Goal: Task Accomplishment & Management: Use online tool/utility

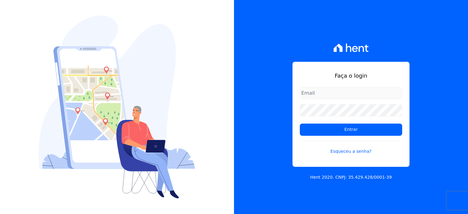
type input "rodrigo.villalva@grupozarin.com.br"
click at [334, 98] on input "rodrigo.villalva@grupozarin.com.br" at bounding box center [351, 93] width 102 height 12
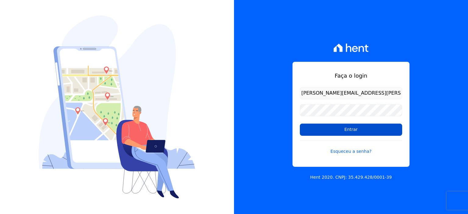
click at [344, 132] on input "Entrar" at bounding box center [351, 130] width 102 height 12
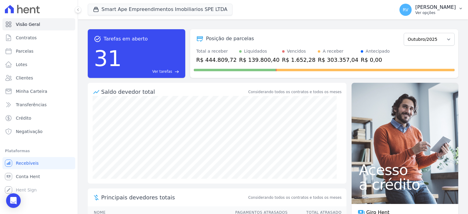
click at [425, 15] on p "Ver opções" at bounding box center [435, 12] width 41 height 5
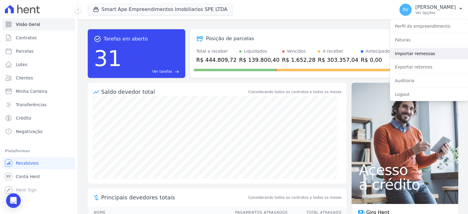
click at [410, 54] on link "Importar remessas" at bounding box center [429, 53] width 78 height 11
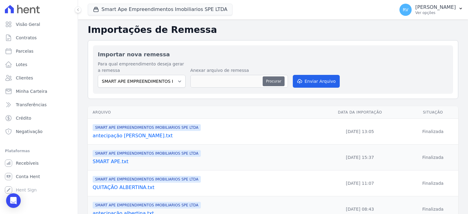
click at [280, 83] on button "Procurar" at bounding box center [273, 81] width 22 height 10
type input "quitação ivan.txt"
click at [328, 79] on button "Enviar Arquivo" at bounding box center [316, 81] width 47 height 13
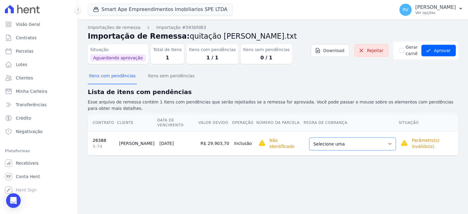
click at [352, 138] on select "Selecione uma Nova Parcela Avulsa Parcela Avulsa Existente Parcela Normal (37 X…" at bounding box center [352, 144] width 86 height 13
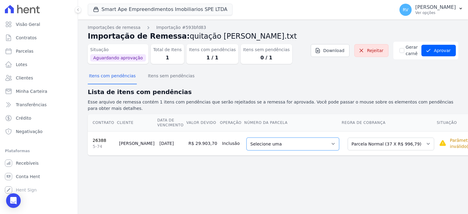
click at [291, 138] on select "Selecione uma 7 - 25/11/2025 - R$ 996,79 - Agendado 8 - 25/12/2025 - R$ 996,79 …" at bounding box center [292, 144] width 93 height 13
click at [368, 138] on select "Selecione uma Nova Parcela Avulsa Parcela Avulsa Existente Parcela Normal (37 X…" at bounding box center [390, 144] width 86 height 13
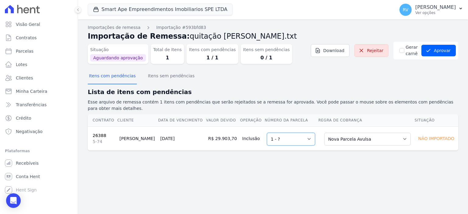
click at [301, 133] on select "Selecione uma 1 - ?" at bounding box center [291, 139] width 48 height 13
click at [346, 135] on select "Selecione uma Nova Parcela Avulsa Parcela Avulsa Existente Parcela Normal (37 X…" at bounding box center [367, 139] width 86 height 13
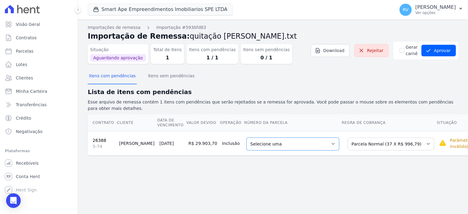
click at [297, 138] on select "Selecione uma 7 - 25/11/2025 - R$ 996,79 - Agendado 8 - 25/12/2025 - R$ 996,79 …" at bounding box center [292, 144] width 93 height 13
click at [446, 55] on button "Aprovar" at bounding box center [438, 51] width 34 height 12
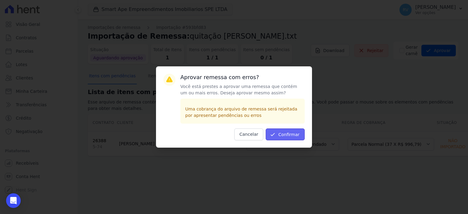
click at [294, 132] on button "Confirmar" at bounding box center [285, 135] width 39 height 12
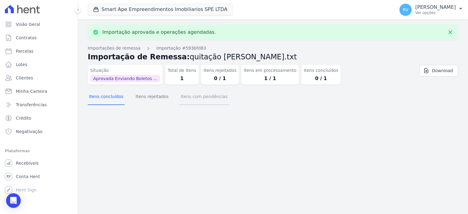
click at [194, 96] on button "Itens com pendências" at bounding box center [203, 97] width 49 height 16
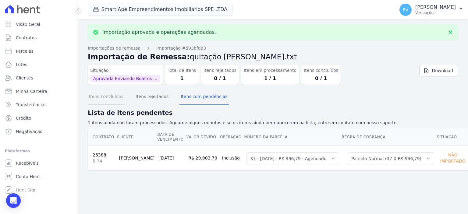
click at [102, 93] on button "Itens concluídos" at bounding box center [106, 97] width 37 height 16
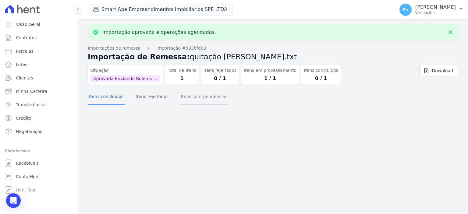
click at [197, 93] on button "Itens com pendências" at bounding box center [203, 97] width 49 height 16
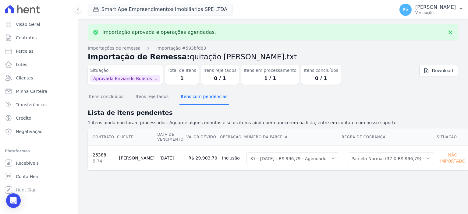
click at [183, 99] on button "Itens com pendências" at bounding box center [203, 97] width 49 height 16
click at [184, 99] on button "Itens com pendências" at bounding box center [203, 97] width 49 height 16
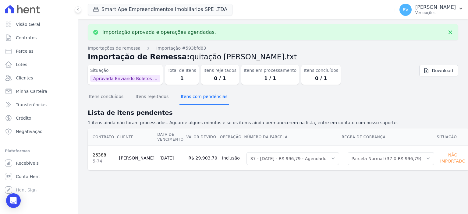
click at [184, 99] on button "Itens com pendências" at bounding box center [203, 97] width 49 height 16
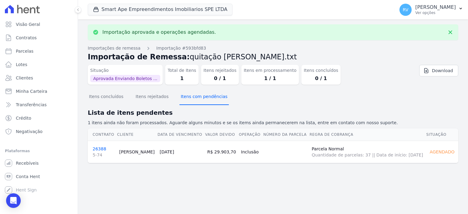
click at [184, 99] on button "Itens com pendências" at bounding box center [203, 97] width 49 height 16
click at [96, 150] on link "26388 5-74" at bounding box center [104, 152] width 22 height 12
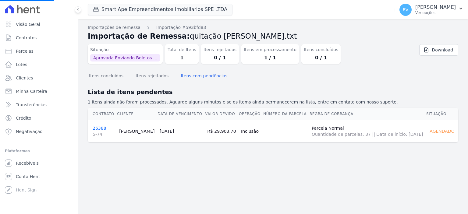
click at [97, 127] on link "26388 5-74" at bounding box center [104, 132] width 22 height 12
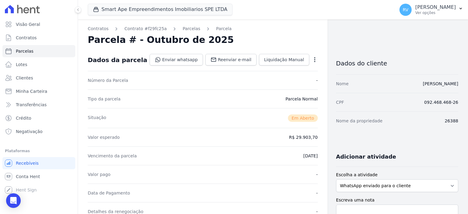
scroll to position [183, 0]
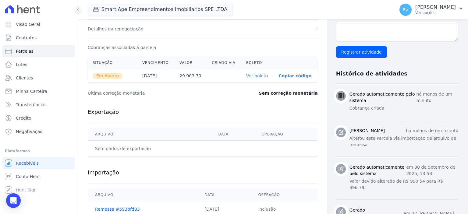
click at [251, 77] on link "Ver boleto" at bounding box center [257, 75] width 22 height 5
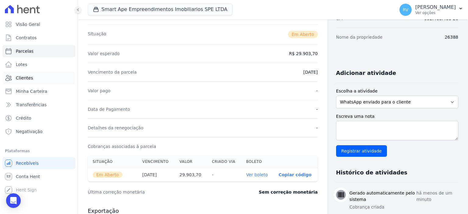
scroll to position [61, 0]
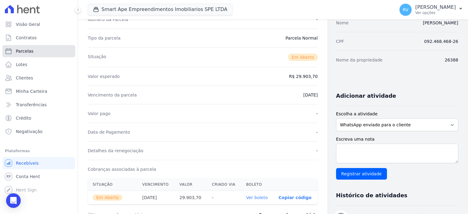
click at [46, 50] on link "Parcelas" at bounding box center [38, 51] width 73 height 12
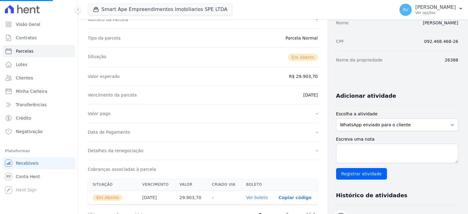
select select
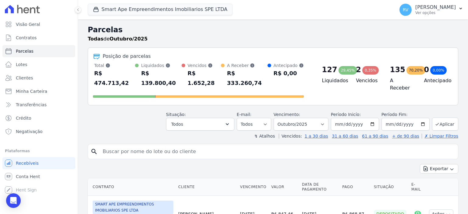
click at [142, 146] on input "search" at bounding box center [277, 152] width 356 height 12
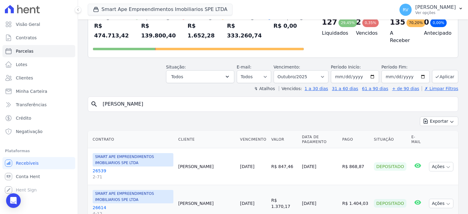
scroll to position [61, 0]
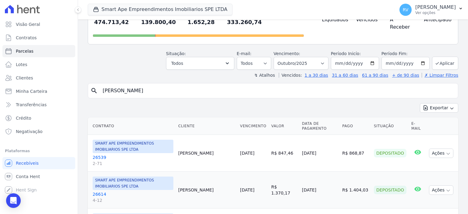
type input "ivan"
select select
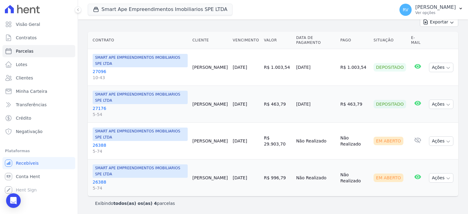
scroll to position [85, 0]
click at [97, 180] on link "26388 5-74" at bounding box center [140, 185] width 95 height 12
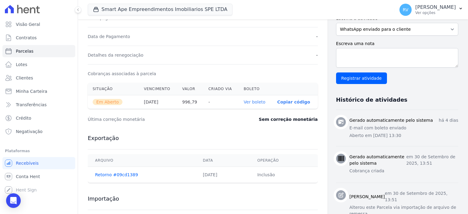
scroll to position [183, 0]
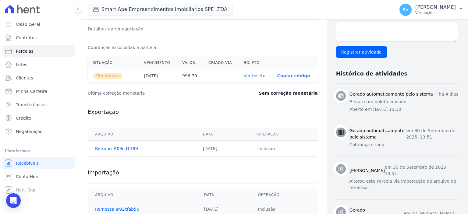
click at [245, 74] on link "Ver boleto" at bounding box center [255, 75] width 22 height 5
